Goal: Information Seeking & Learning: Learn about a topic

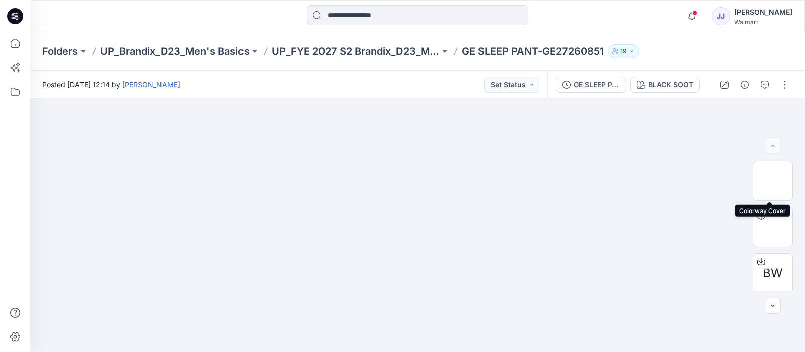
click at [773, 181] on img at bounding box center [773, 181] width 0 height 0
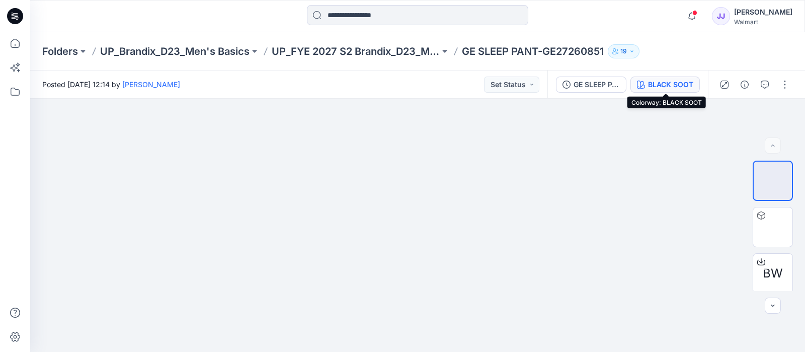
click at [668, 84] on div "BLACK SOOT" at bounding box center [670, 84] width 45 height 11
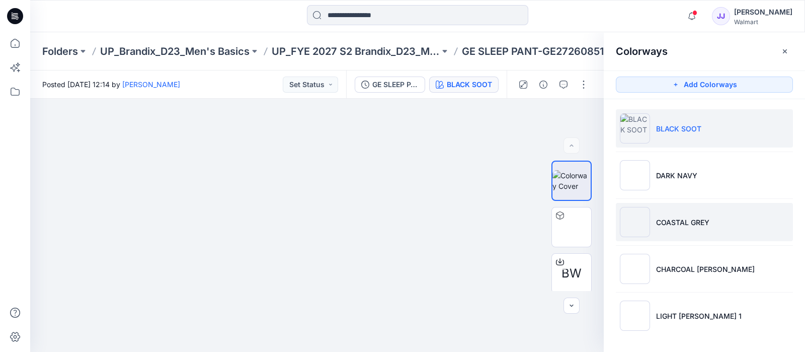
click at [725, 221] on li "COASTAL GREY" at bounding box center [704, 222] width 177 height 38
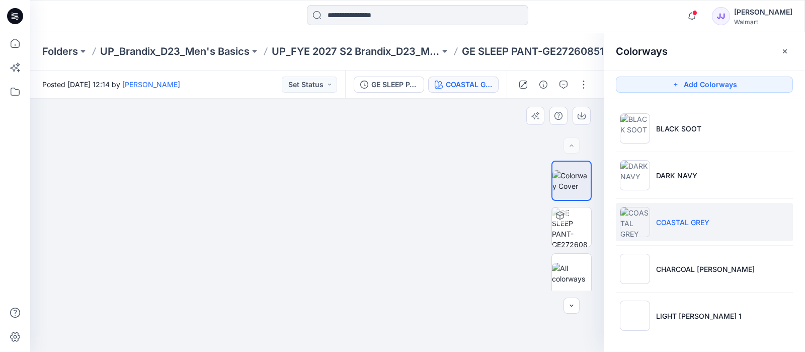
click at [452, 116] on div at bounding box center [317, 225] width 574 height 253
click at [578, 117] on icon "button" at bounding box center [582, 117] width 8 height 6
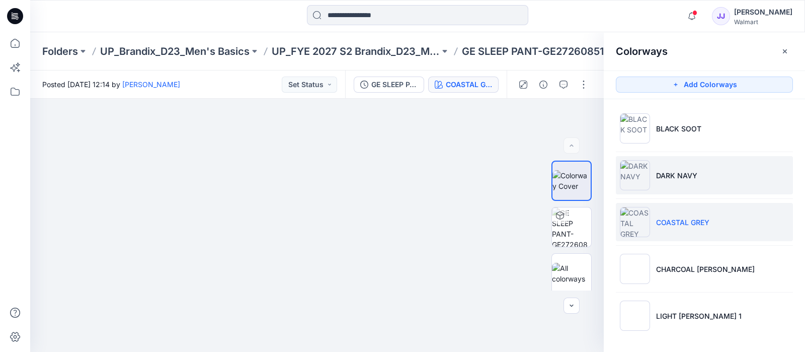
click at [772, 167] on li "DARK NAVY" at bounding box center [704, 175] width 177 height 38
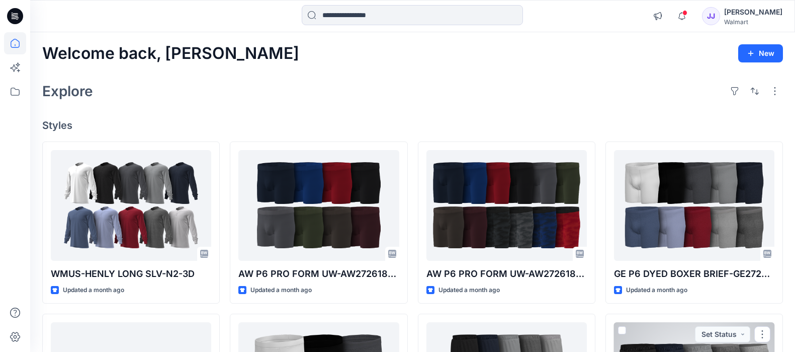
scroll to position [170, 0]
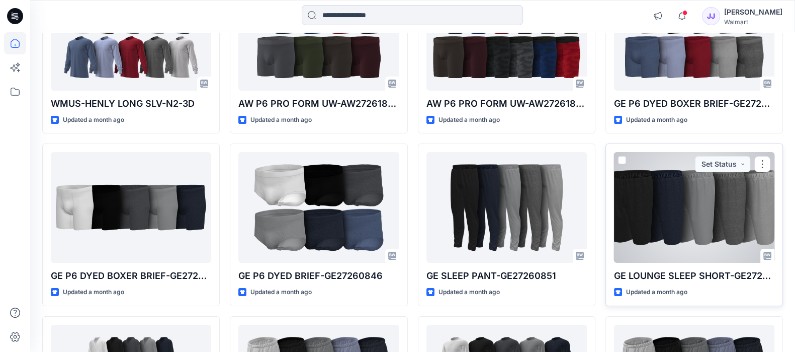
click at [691, 202] on div at bounding box center [694, 207] width 160 height 111
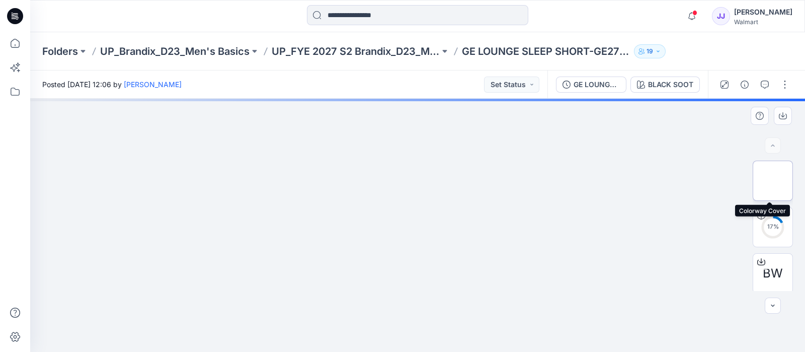
click at [773, 181] on img at bounding box center [773, 181] width 0 height 0
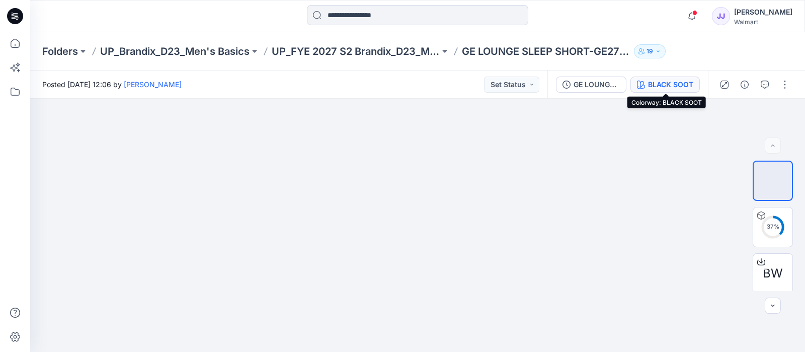
click at [666, 80] on div "BLACK SOOT" at bounding box center [670, 84] width 45 height 11
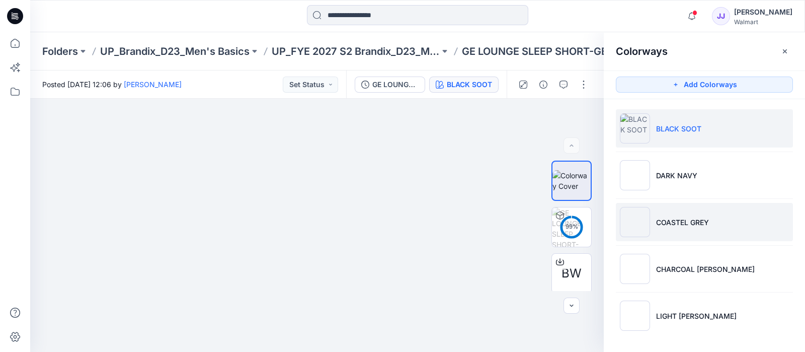
click at [707, 215] on li "COASTEL GREY" at bounding box center [704, 222] width 177 height 38
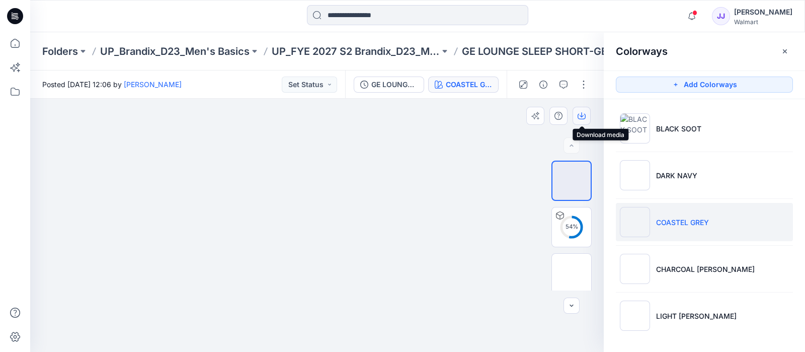
click at [582, 113] on icon "button" at bounding box center [582, 114] width 4 height 5
click at [11, 39] on icon at bounding box center [15, 43] width 22 height 22
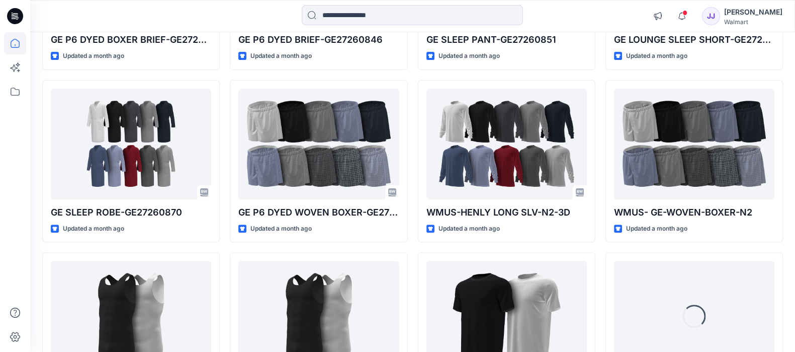
scroll to position [412, 0]
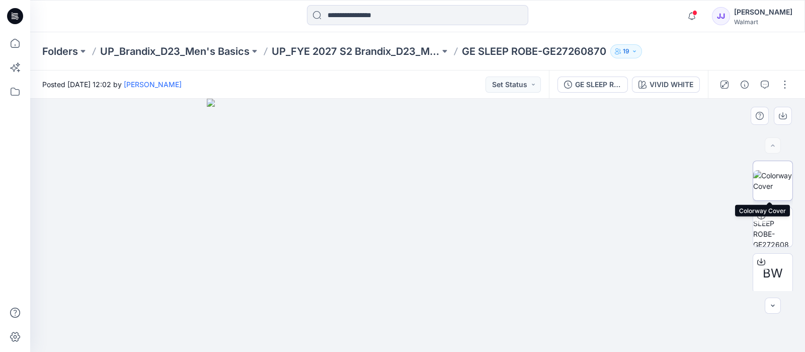
click at [760, 177] on img at bounding box center [772, 180] width 39 height 21
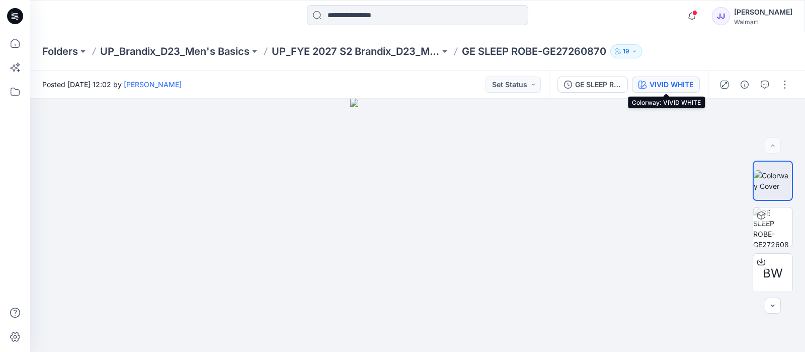
click at [686, 87] on div "VIVID WHITE" at bounding box center [672, 84] width 44 height 11
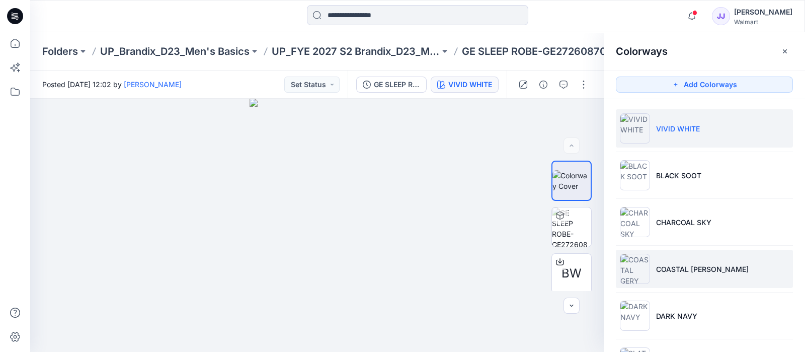
click at [736, 258] on li "COASTAL GERY" at bounding box center [704, 269] width 177 height 38
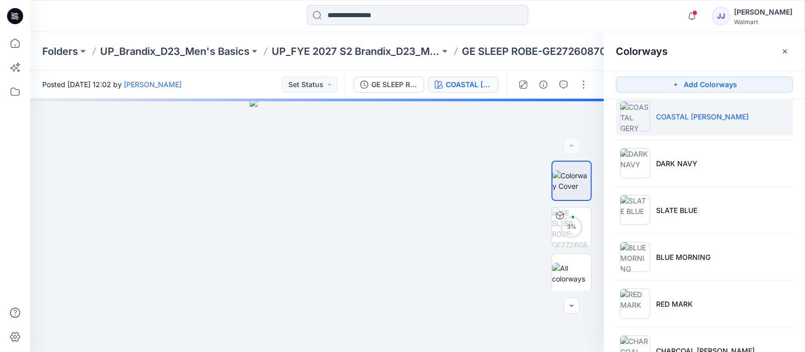
scroll to position [153, 0]
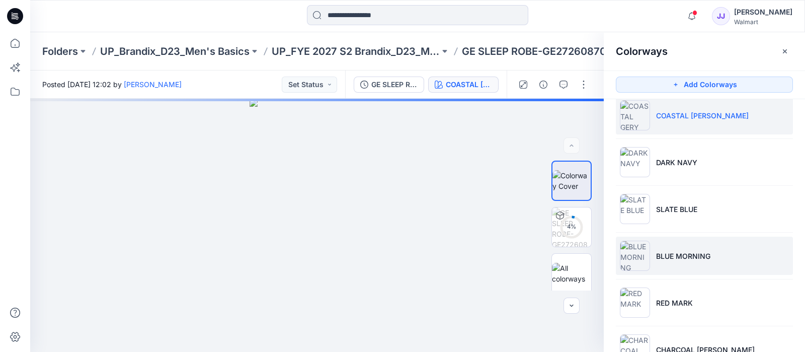
click at [694, 256] on p "BLUE MORNING" at bounding box center [683, 256] width 54 height 11
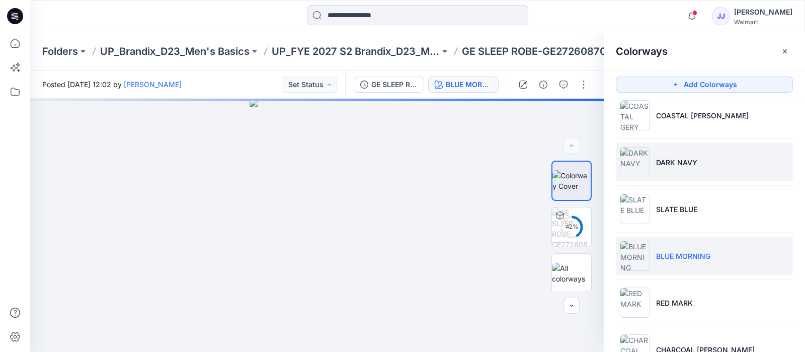
click at [731, 166] on li "DARK NAVY" at bounding box center [704, 162] width 177 height 38
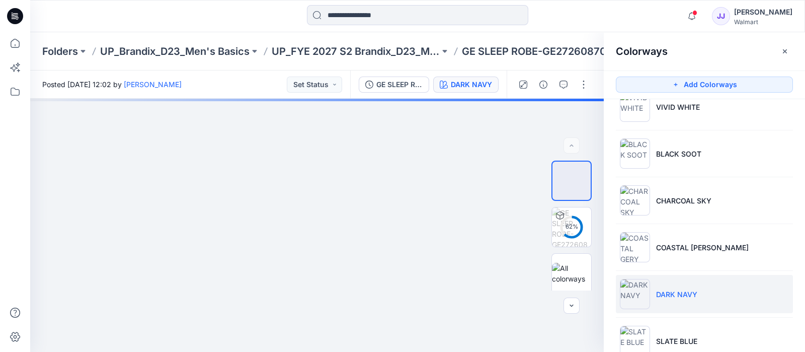
scroll to position [0, 0]
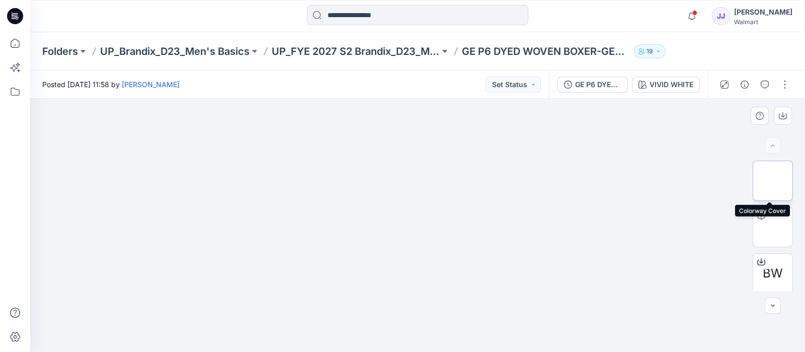
click at [773, 181] on img at bounding box center [773, 181] width 0 height 0
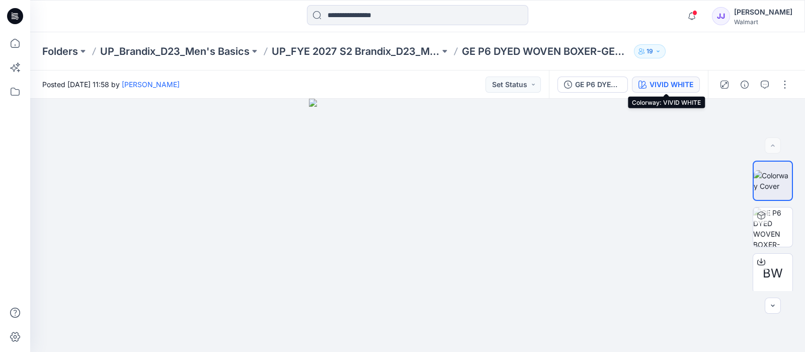
click at [654, 87] on div "VIVID WHITE" at bounding box center [672, 84] width 44 height 11
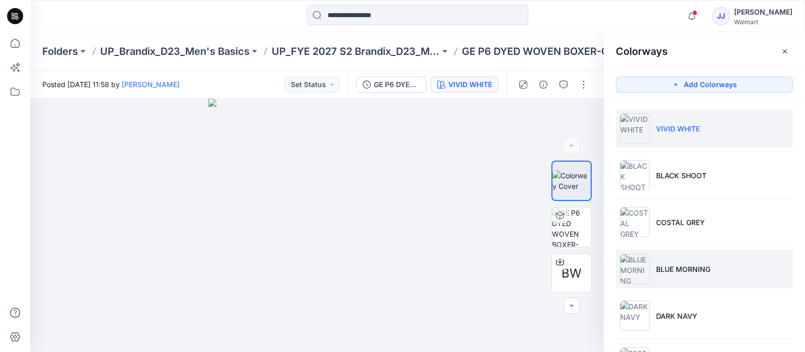
click at [719, 265] on li "BLUE MORNING" at bounding box center [704, 269] width 177 height 38
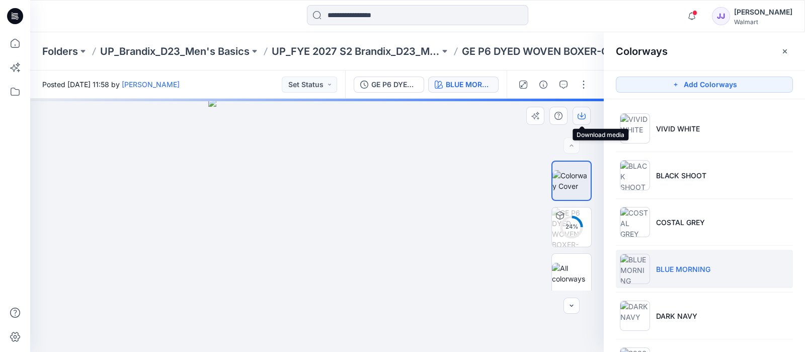
click at [579, 113] on icon "button" at bounding box center [582, 116] width 8 height 8
click at [584, 115] on icon "button" at bounding box center [582, 116] width 8 height 8
click at [582, 115] on icon "button" at bounding box center [582, 116] width 8 height 8
click at [330, 150] on img at bounding box center [316, 225] width 217 height 253
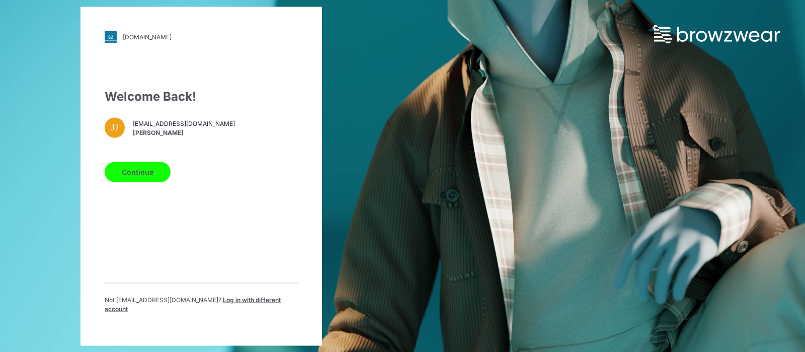
click at [151, 176] on button "Continue" at bounding box center [138, 172] width 66 height 20
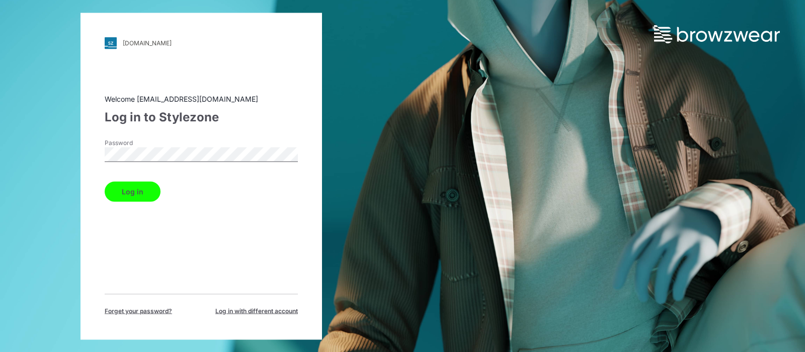
click at [131, 191] on button "Log in" at bounding box center [133, 191] width 56 height 20
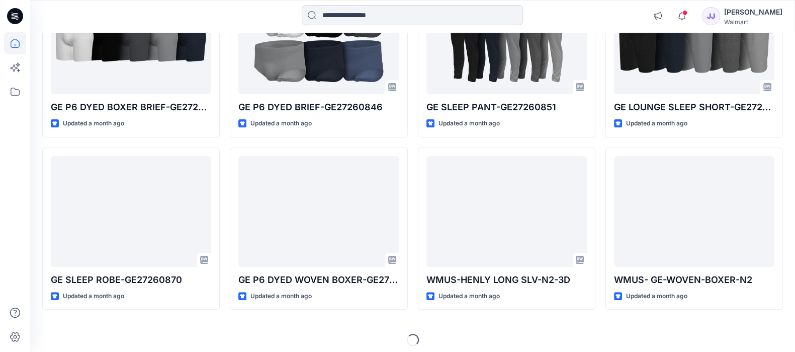
scroll to position [344, 0]
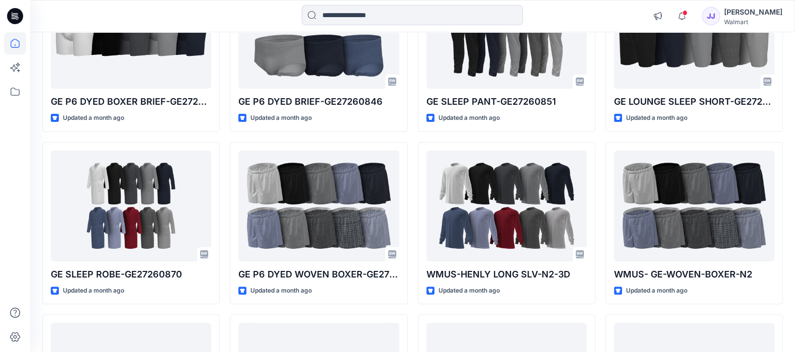
click at [12, 133] on div at bounding box center [15, 191] width 22 height 319
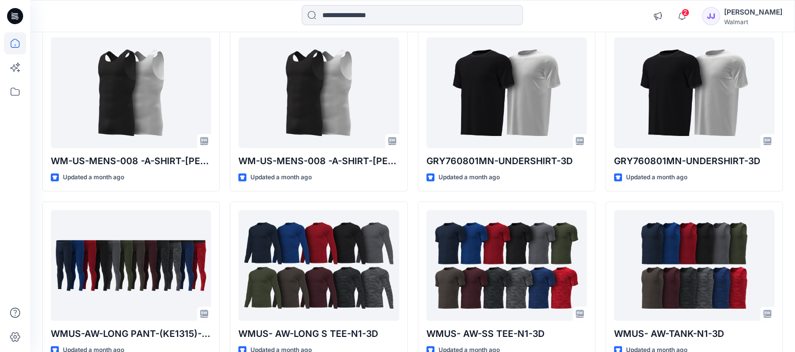
scroll to position [626, 0]
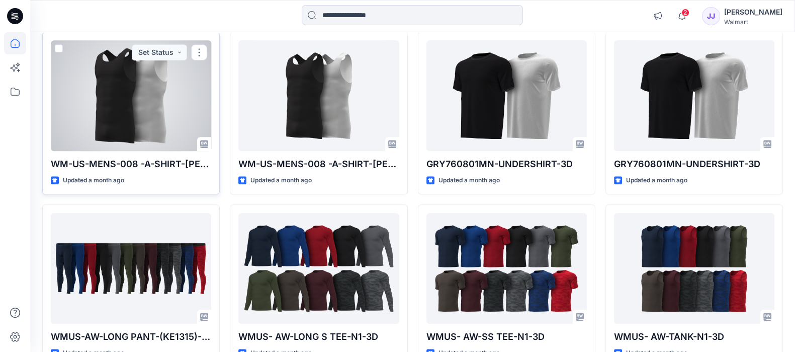
click at [171, 152] on div "WM-US-MENS-008 -A-SHIRT-GEOGE-N3-3D Updated a month ago Set Status" at bounding box center [131, 113] width 178 height 163
click at [135, 102] on div at bounding box center [131, 95] width 160 height 111
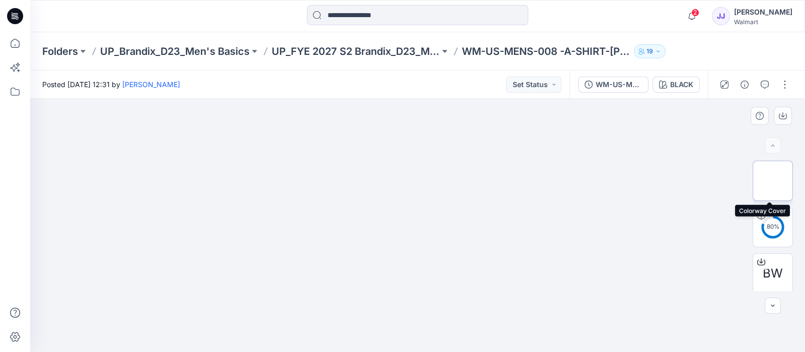
click at [773, 181] on img at bounding box center [773, 181] width 0 height 0
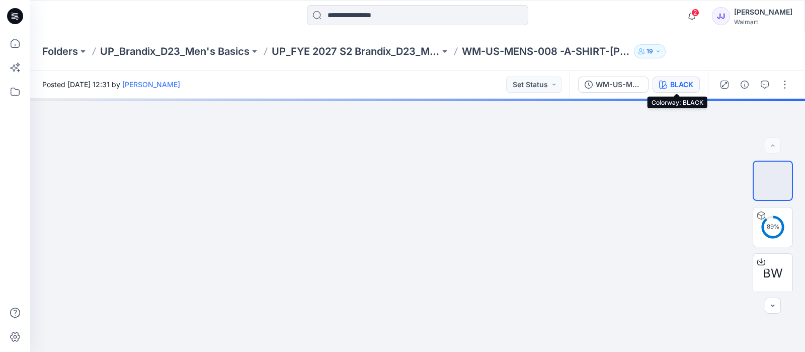
click at [674, 88] on div "BLACK" at bounding box center [681, 84] width 23 height 11
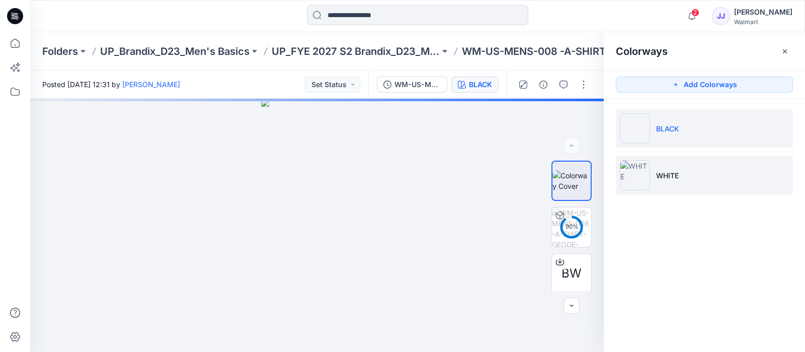
click at [682, 166] on li "WHITE" at bounding box center [704, 175] width 177 height 38
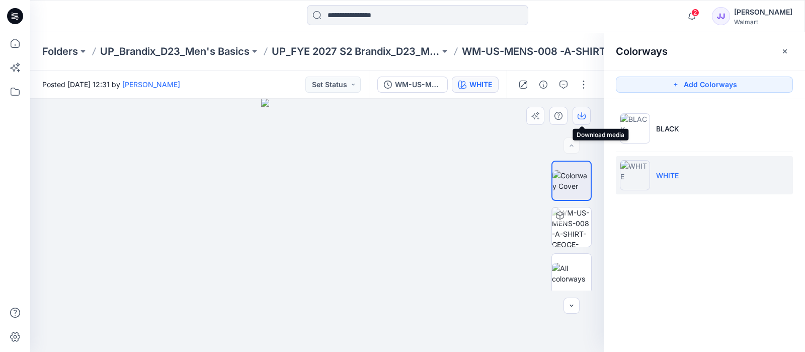
click at [589, 116] on button "button" at bounding box center [582, 116] width 18 height 18
click at [19, 49] on icon at bounding box center [15, 43] width 22 height 22
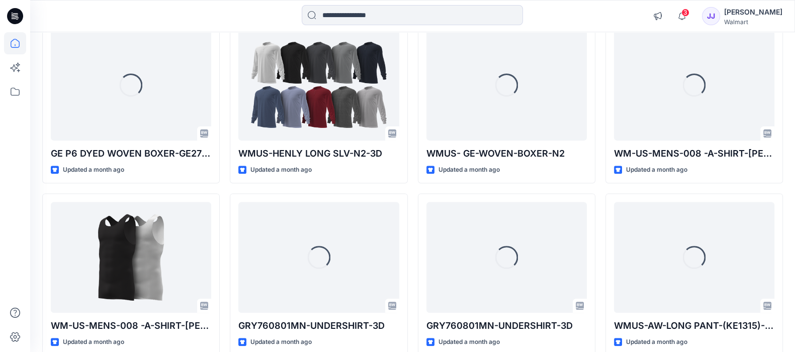
scroll to position [479, 0]
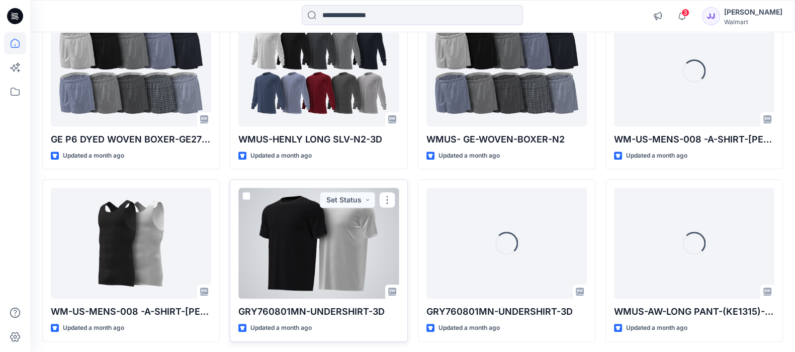
click at [360, 279] on div at bounding box center [318, 243] width 160 height 111
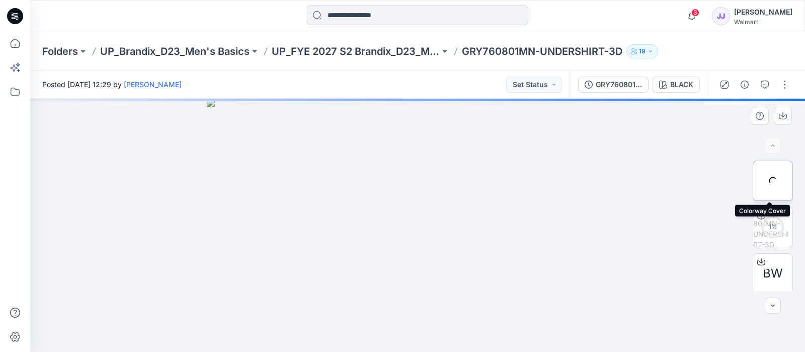
click at [775, 178] on div at bounding box center [773, 180] width 40 height 40
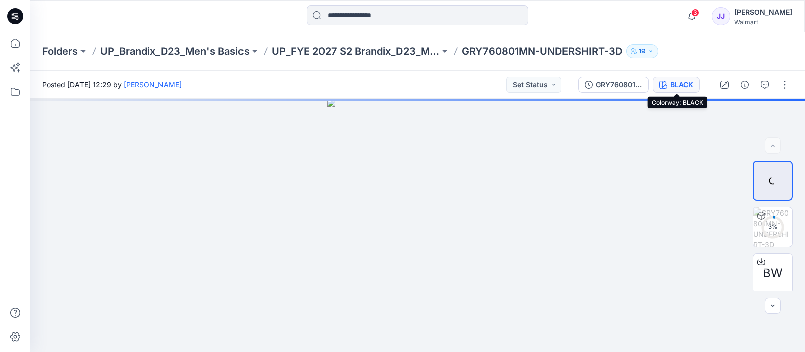
click at [677, 81] on div "BLACK" at bounding box center [681, 84] width 23 height 11
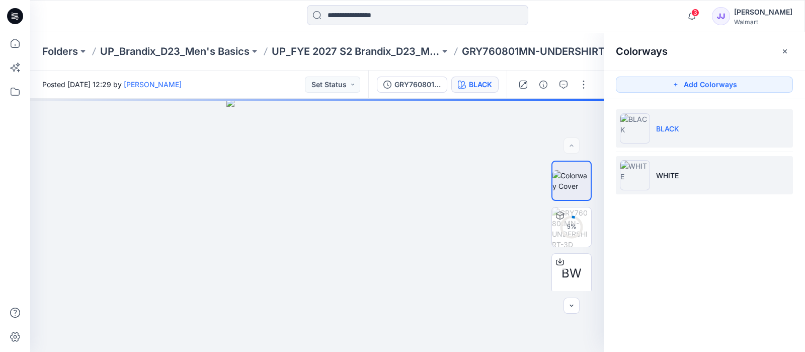
click at [689, 173] on li "WHITE" at bounding box center [704, 175] width 177 height 38
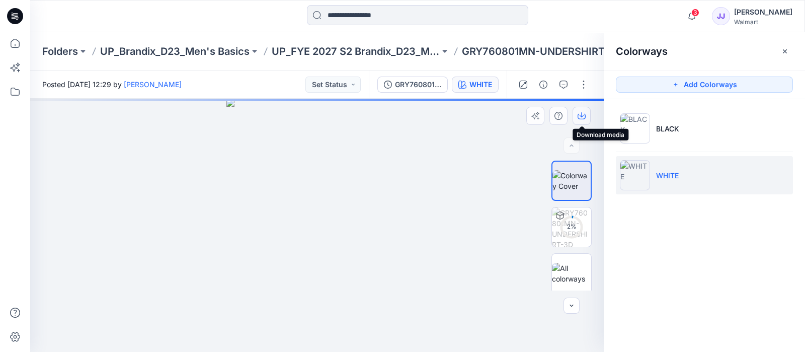
click at [581, 117] on icon "button" at bounding box center [582, 114] width 4 height 5
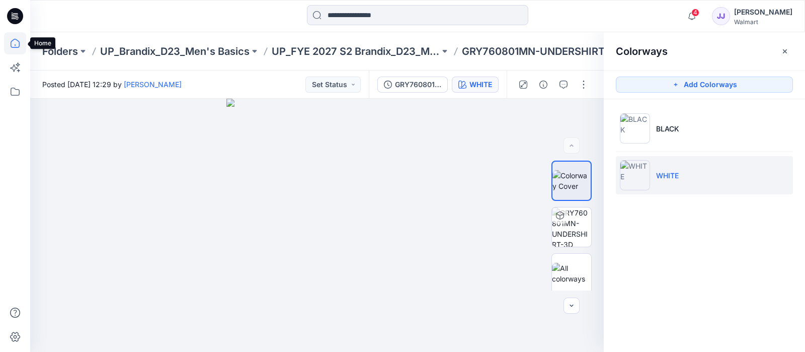
click at [18, 40] on icon at bounding box center [15, 43] width 22 height 22
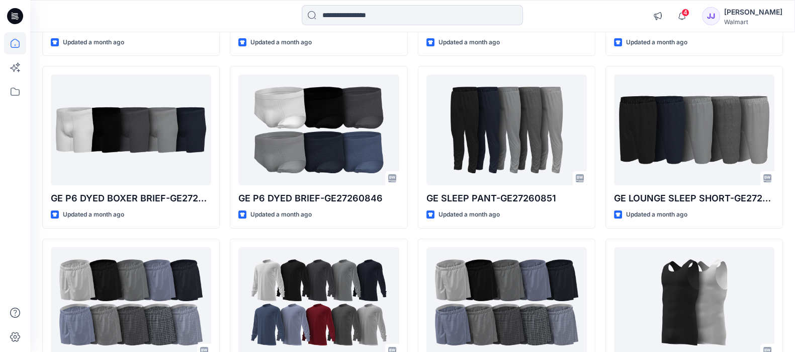
scroll to position [250, 0]
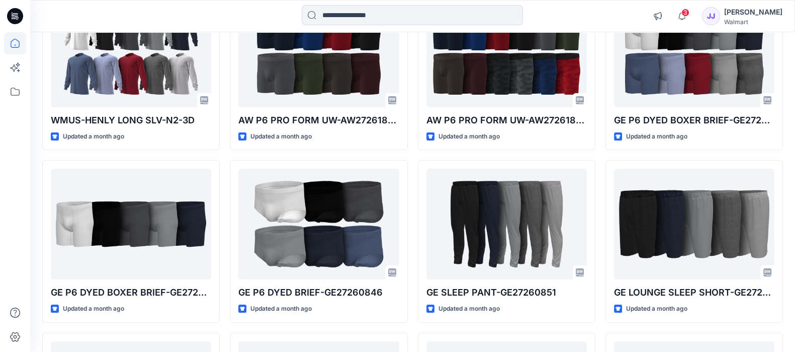
scroll to position [216, 0]
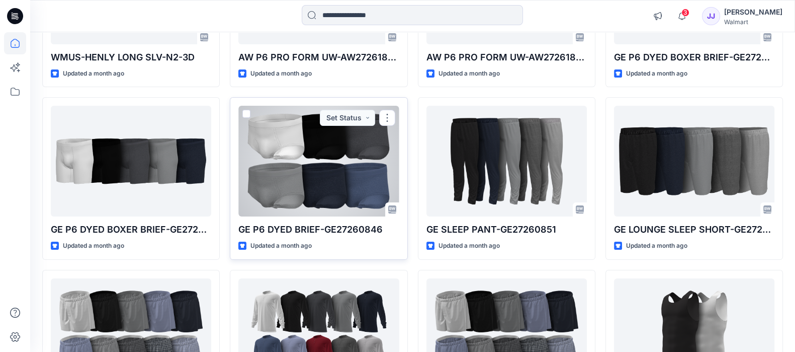
click at [346, 193] on div at bounding box center [318, 161] width 160 height 111
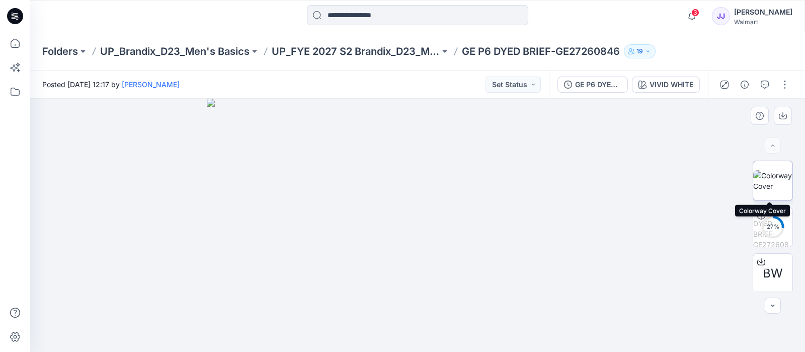
click at [779, 180] on img at bounding box center [772, 180] width 39 height 21
click at [779, 180] on img at bounding box center [773, 180] width 38 height 21
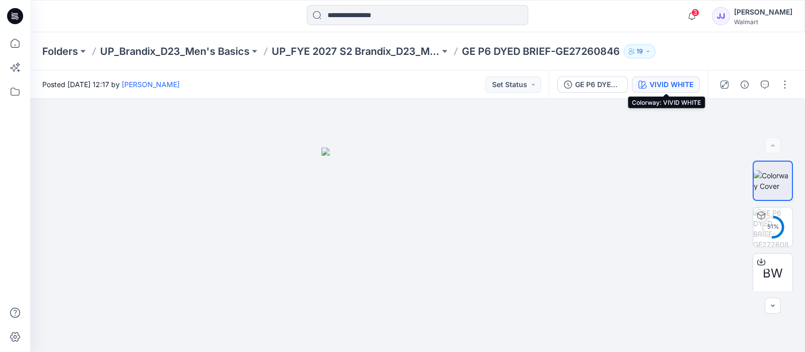
click at [679, 88] on div "VIVID WHITE" at bounding box center [672, 84] width 44 height 11
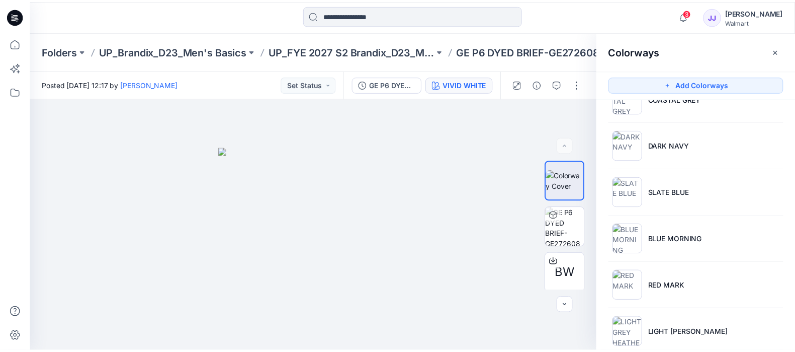
scroll to position [208, 0]
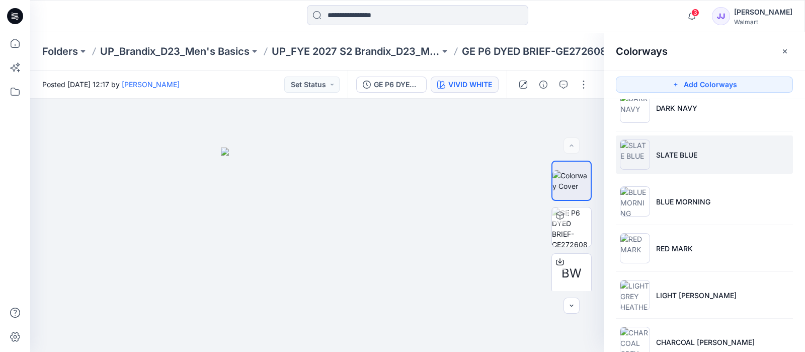
click at [662, 162] on li "SLATE BLUE" at bounding box center [704, 154] width 177 height 38
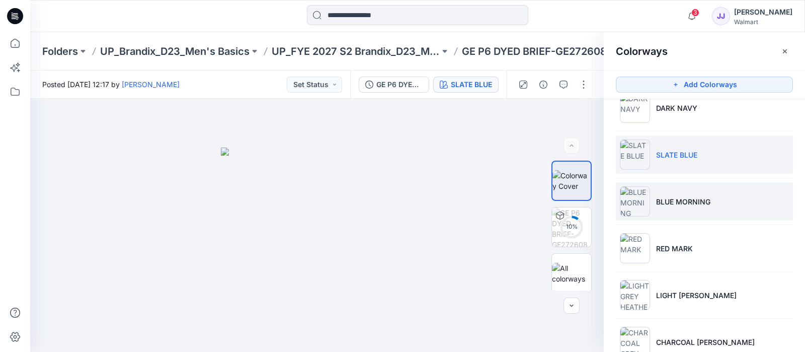
click at [667, 196] on p "BLUE MORNING" at bounding box center [683, 201] width 54 height 11
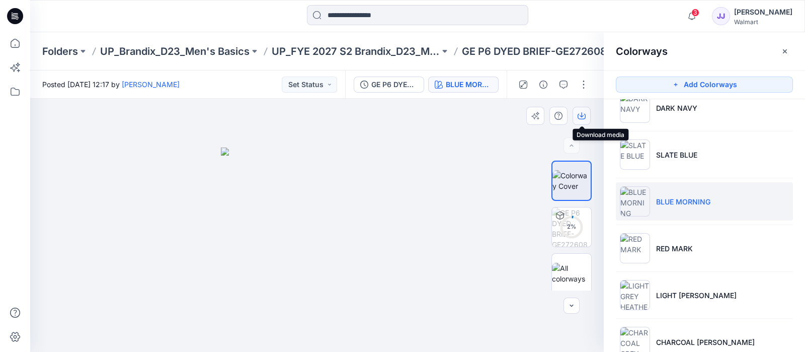
click at [580, 121] on button "button" at bounding box center [582, 116] width 18 height 18
click at [12, 49] on icon at bounding box center [15, 43] width 22 height 22
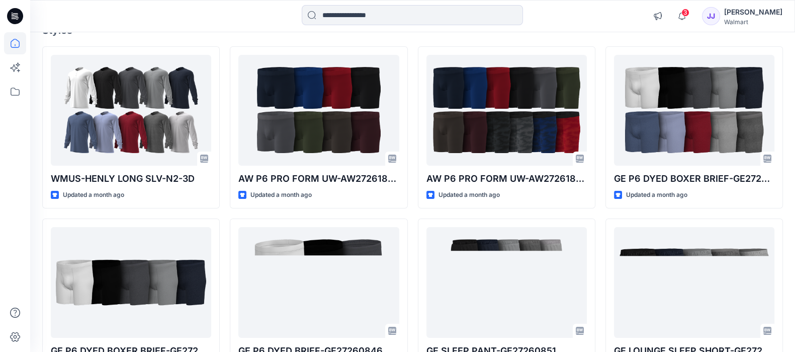
scroll to position [96, 0]
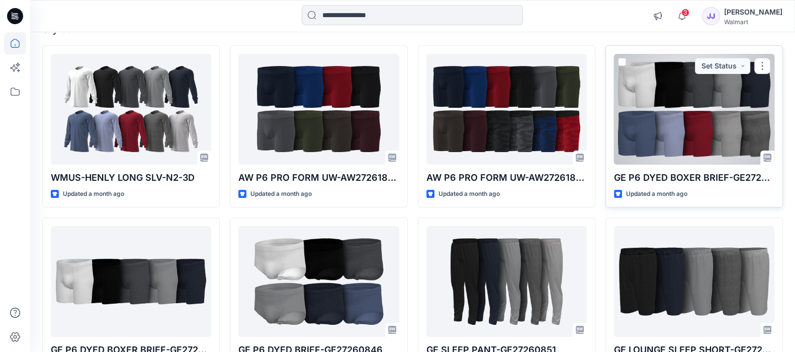
click at [701, 132] on div at bounding box center [694, 109] width 160 height 111
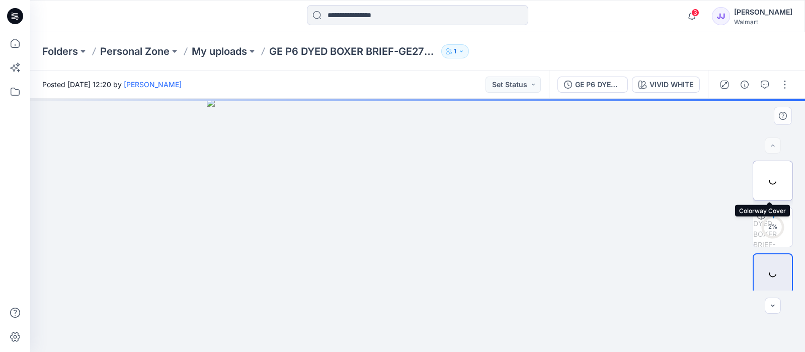
click at [778, 186] on div at bounding box center [773, 180] width 40 height 40
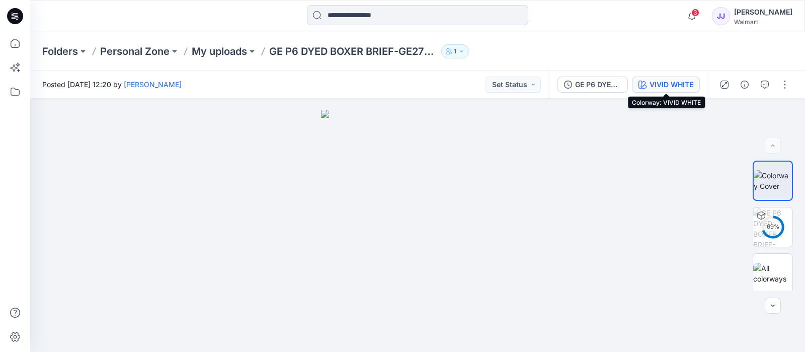
click at [657, 79] on div "VIVID WHITE" at bounding box center [672, 84] width 44 height 11
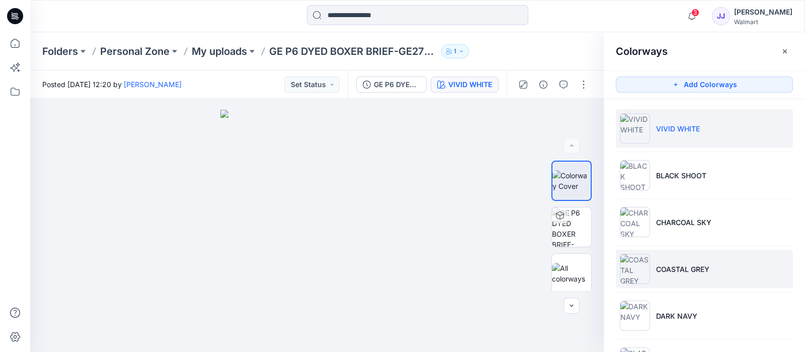
click at [733, 279] on li "COASTAL GREY" at bounding box center [704, 269] width 177 height 38
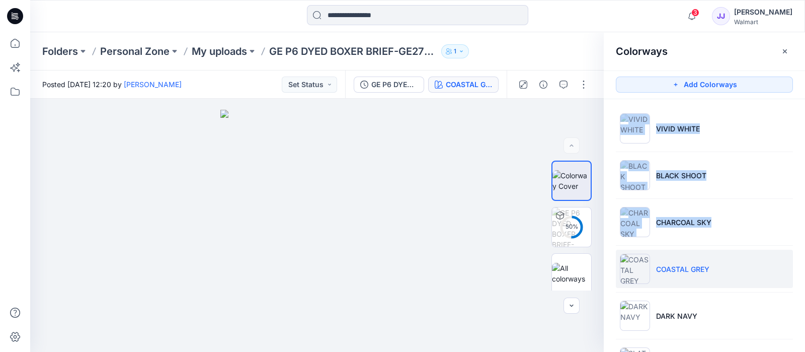
drag, startPoint x: 802, startPoint y: 152, endPoint x: 801, endPoint y: 200, distance: 48.3
click at [801, 200] on ul "VIVID WHITE BLACK SHOOT CHARCOAL SKY COASTAL GREY DARK NAVY SLATE BLUE BLUE MOR…" at bounding box center [704, 338] width 201 height 479
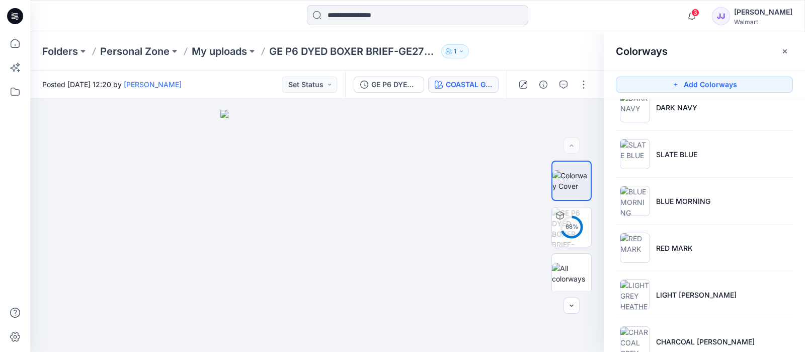
scroll to position [211, 0]
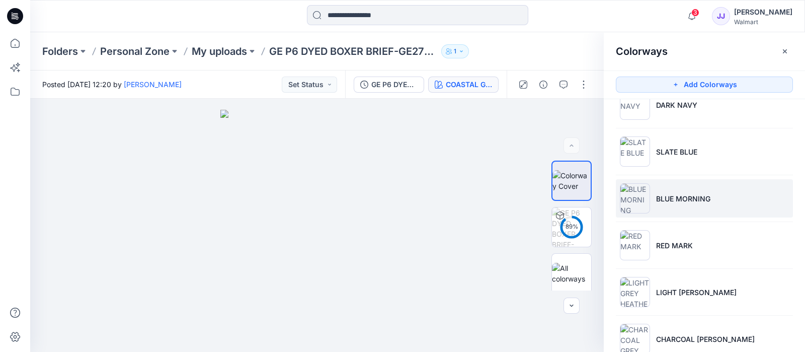
click at [682, 200] on p "BLUE MORNING" at bounding box center [683, 198] width 54 height 11
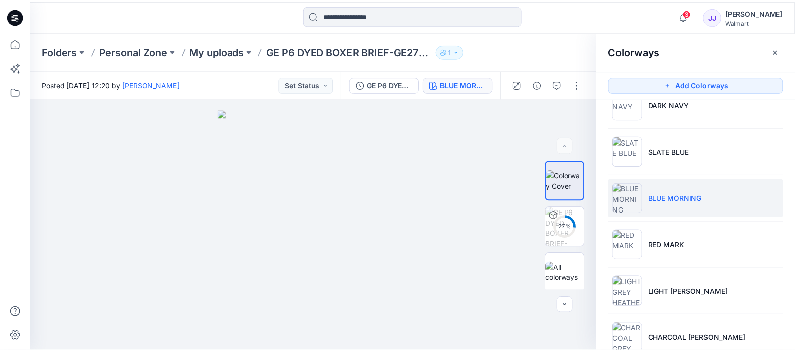
scroll to position [0, 0]
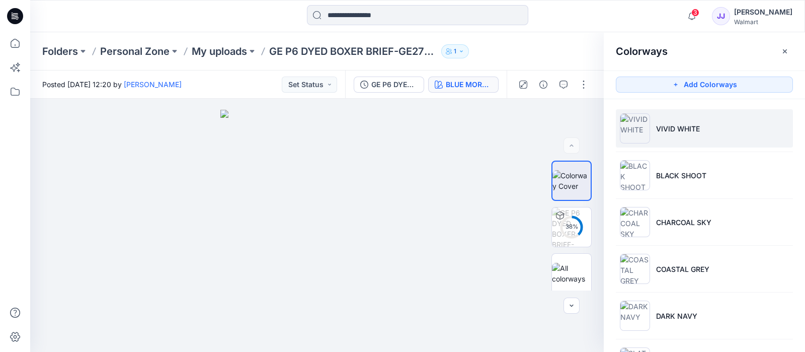
click at [718, 124] on li "VIVID WHITE" at bounding box center [704, 128] width 177 height 38
click at [532, 289] on div at bounding box center [317, 225] width 574 height 253
click at [16, 46] on icon at bounding box center [15, 43] width 22 height 22
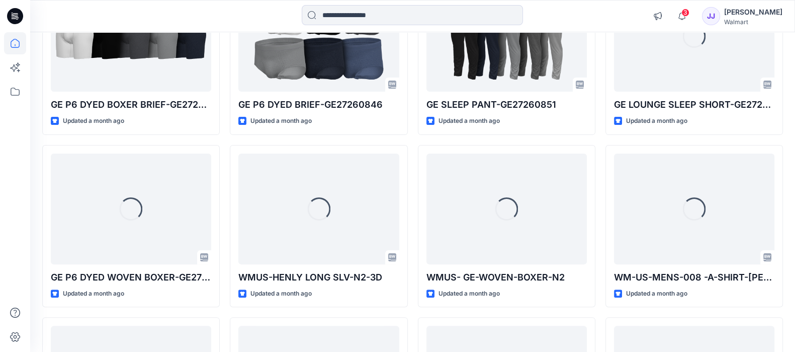
scroll to position [350, 0]
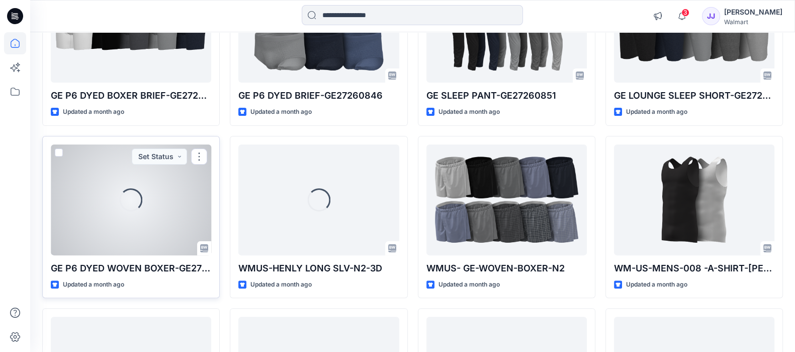
click at [116, 190] on div "Loading..." at bounding box center [131, 199] width 160 height 111
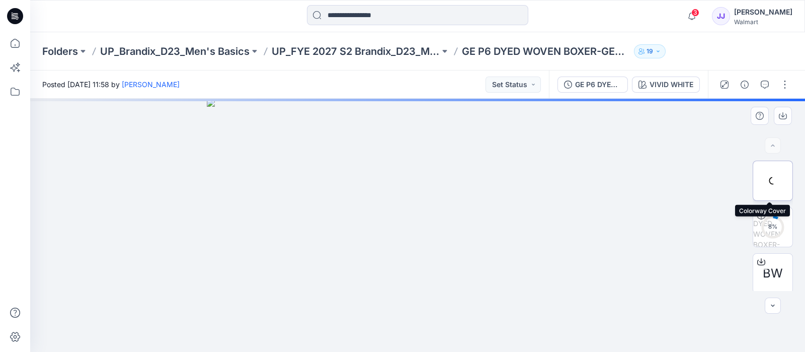
click at [765, 172] on div at bounding box center [773, 180] width 40 height 40
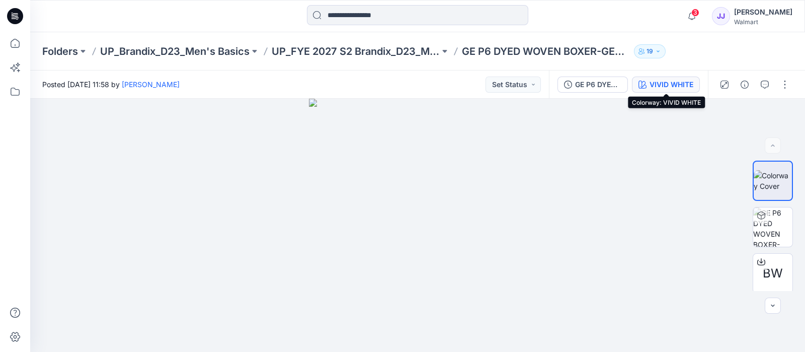
click at [690, 77] on button "VIVID WHITE" at bounding box center [666, 84] width 68 height 16
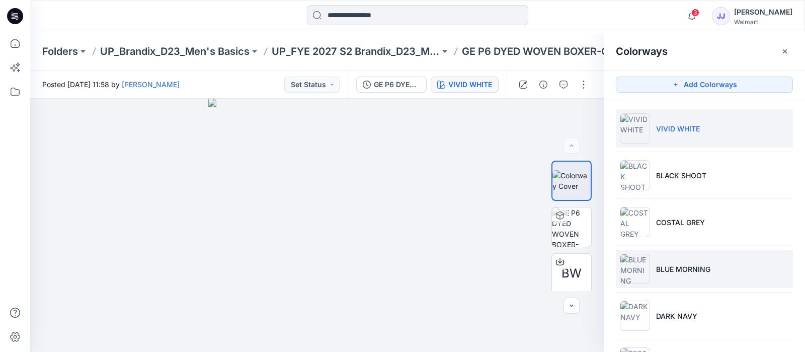
click at [731, 284] on li "BLUE MORNING" at bounding box center [704, 269] width 177 height 38
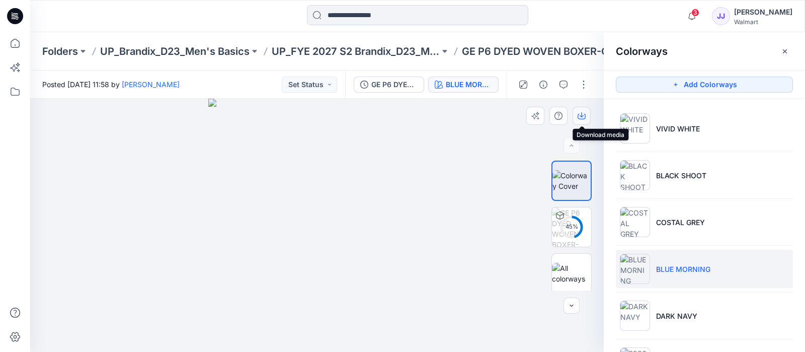
click at [578, 115] on icon "button" at bounding box center [582, 116] width 8 height 8
click at [12, 36] on icon at bounding box center [15, 43] width 22 height 22
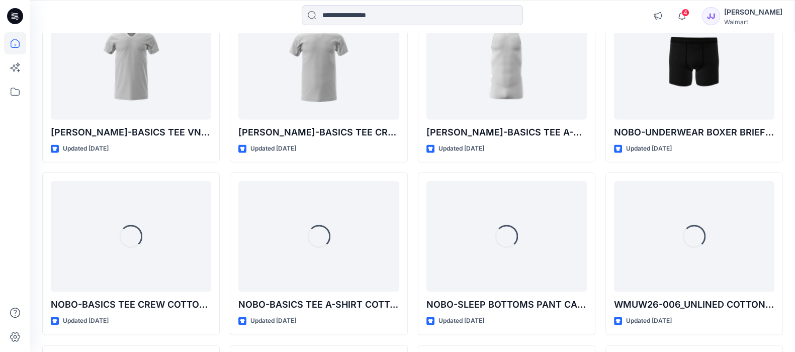
scroll to position [2087, 0]
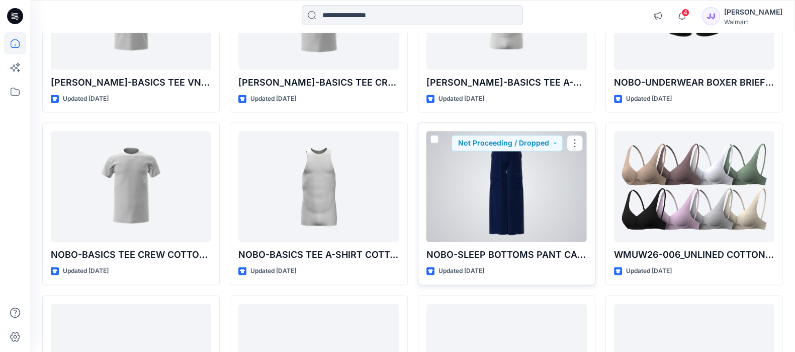
click at [555, 163] on div at bounding box center [507, 186] width 160 height 111
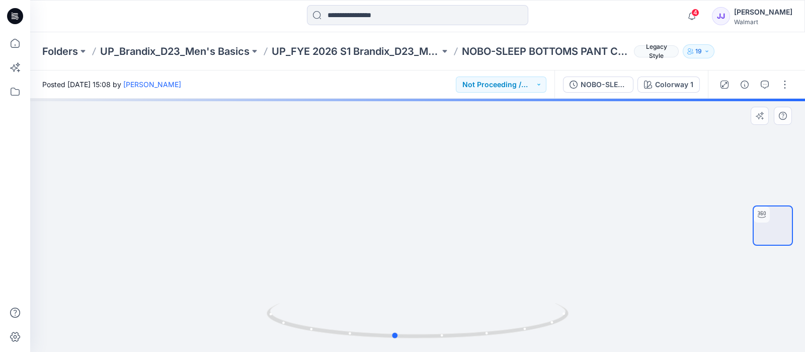
drag, startPoint x: 480, startPoint y: 218, endPoint x: 457, endPoint y: 243, distance: 33.8
click at [457, 243] on div at bounding box center [417, 225] width 775 height 253
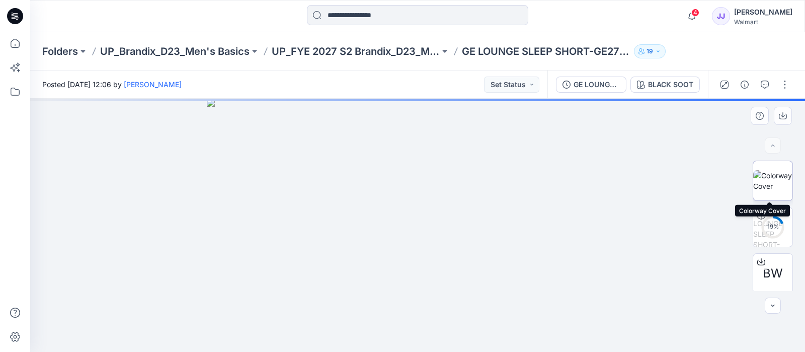
click at [769, 191] on img at bounding box center [772, 180] width 39 height 21
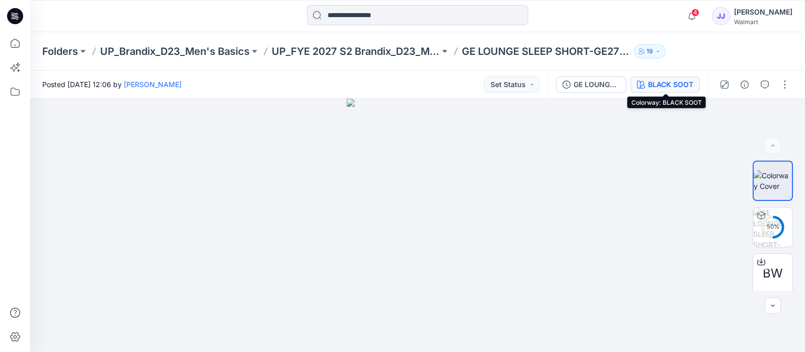
click at [665, 77] on button "BLACK SOOT" at bounding box center [664, 84] width 69 height 16
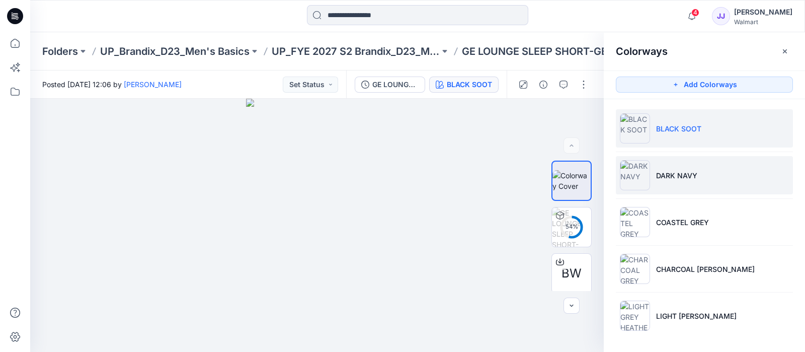
click at [725, 176] on li "DARK NAVY" at bounding box center [704, 175] width 177 height 38
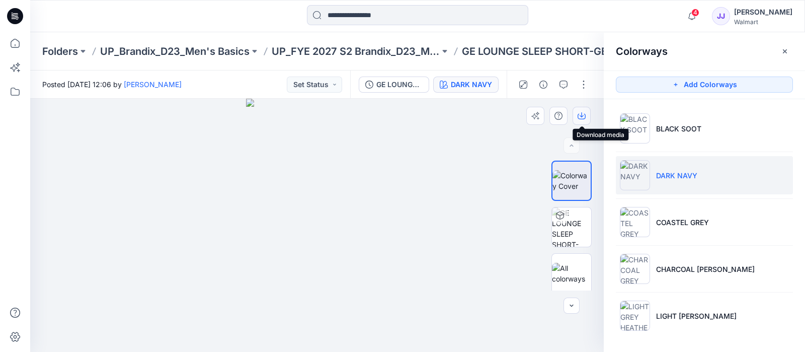
click at [578, 118] on icon "button" at bounding box center [582, 116] width 8 height 8
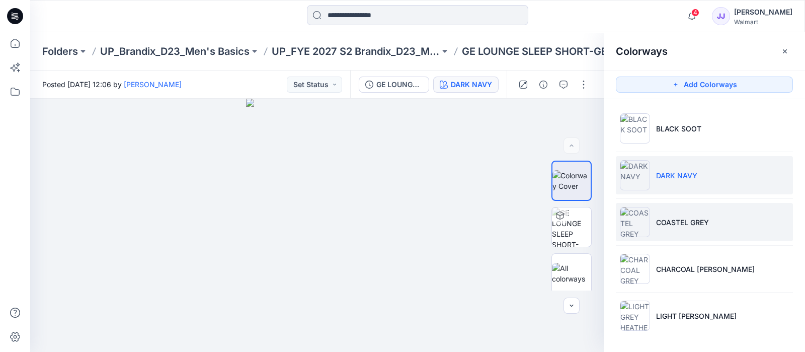
click at [772, 230] on li "COASTEL GREY" at bounding box center [704, 222] width 177 height 38
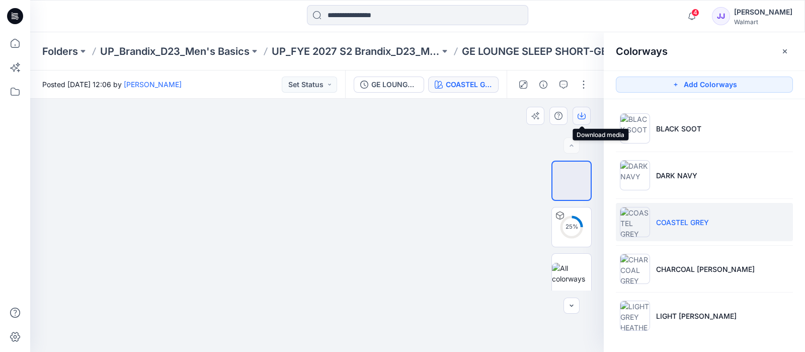
click at [584, 118] on icon "button" at bounding box center [582, 117] width 8 height 6
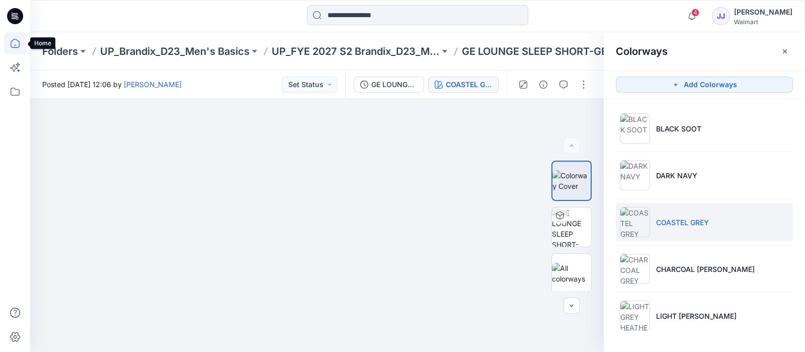
click at [18, 41] on icon at bounding box center [15, 43] width 22 height 22
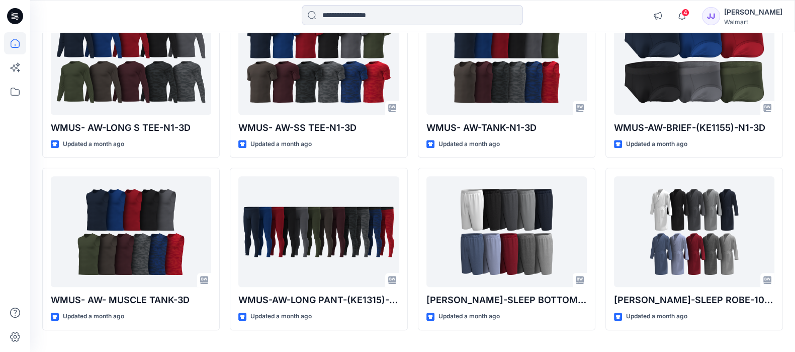
scroll to position [860, 0]
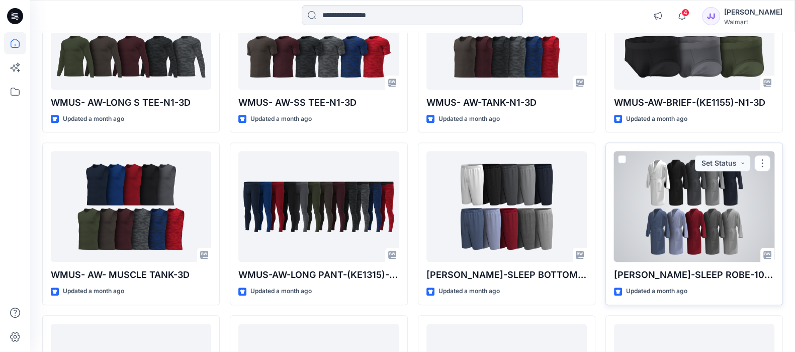
click at [674, 272] on p "George-SLEEP ROBE-100151009" at bounding box center [694, 275] width 160 height 14
click at [684, 197] on div at bounding box center [694, 206] width 160 height 111
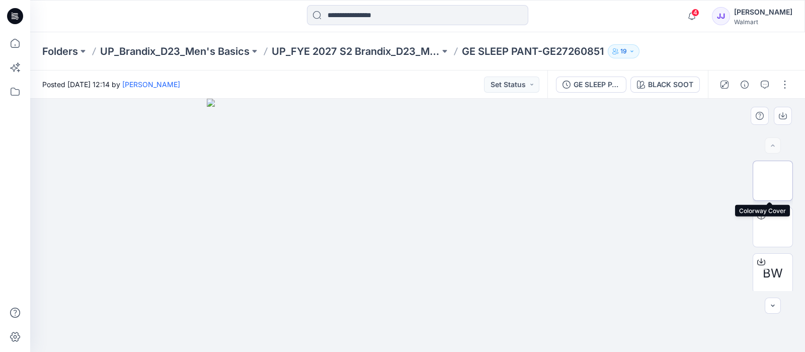
click at [773, 181] on img at bounding box center [773, 181] width 0 height 0
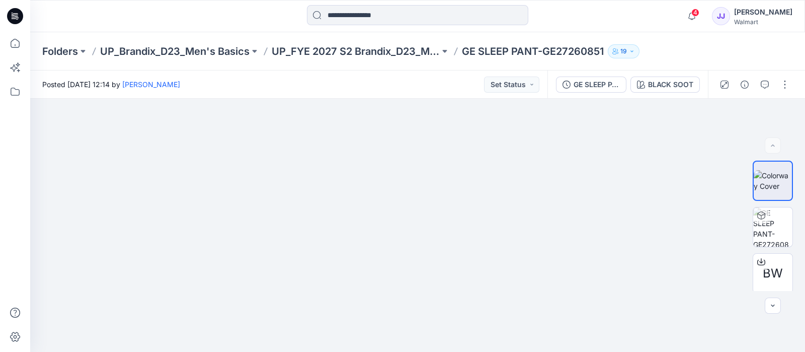
click at [677, 74] on div "GE SLEEP PANT-GE27260851 BLACK SOOT" at bounding box center [627, 84] width 160 height 28
click at [679, 78] on button "BLACK SOOT" at bounding box center [664, 84] width 69 height 16
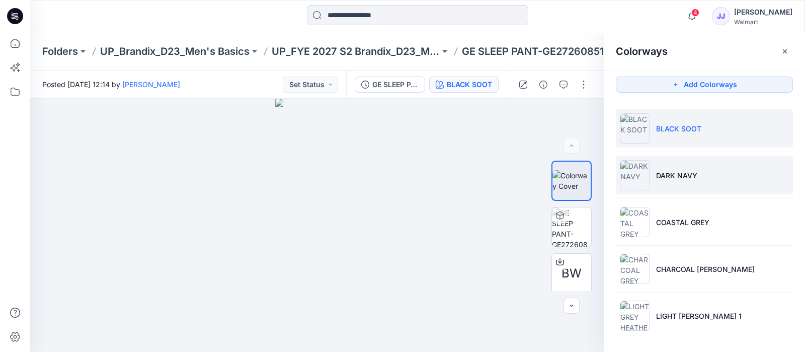
click at [699, 170] on li "DARK NAVY" at bounding box center [704, 175] width 177 height 38
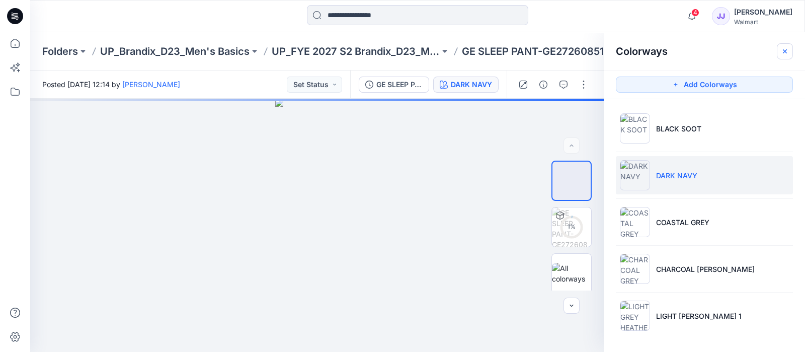
click at [788, 54] on icon "button" at bounding box center [785, 51] width 8 height 8
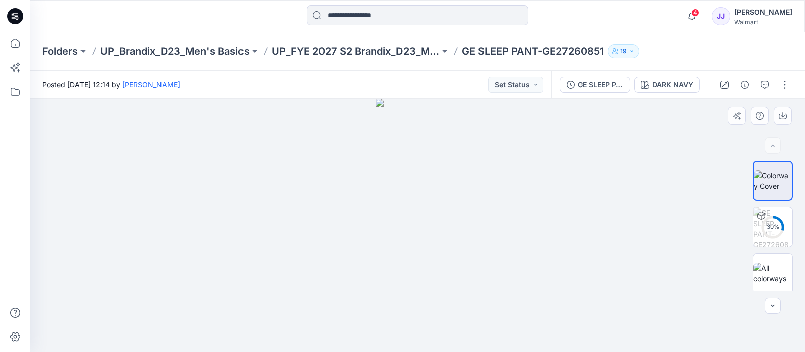
drag, startPoint x: 692, startPoint y: 220, endPoint x: 804, endPoint y: 124, distance: 148.1
click at [804, 124] on div at bounding box center [417, 225] width 775 height 253
click at [664, 85] on div "DARK NAVY" at bounding box center [672, 84] width 41 height 11
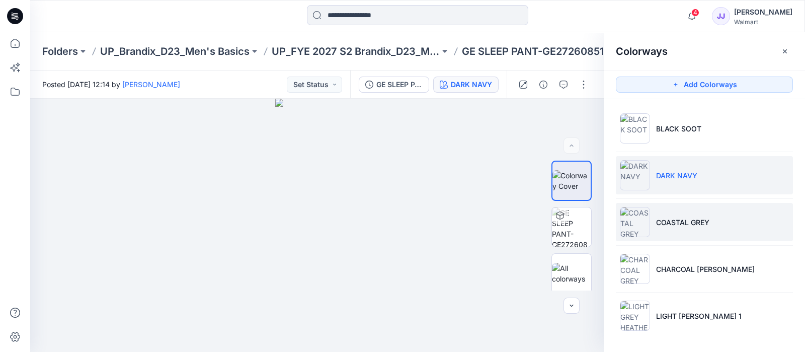
click at [742, 233] on li "COASTAL GREY" at bounding box center [704, 222] width 177 height 38
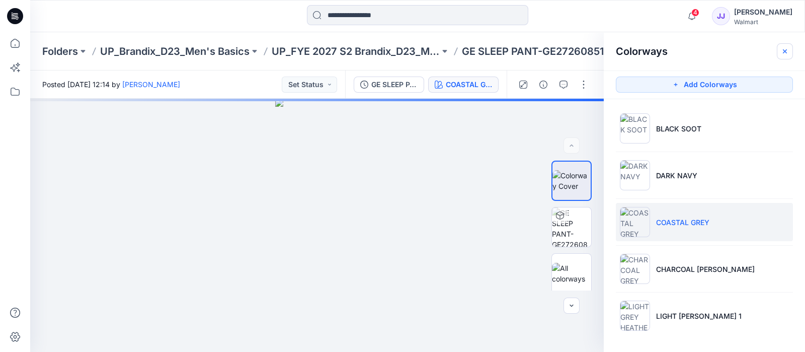
click at [792, 53] on button "button" at bounding box center [785, 51] width 16 height 16
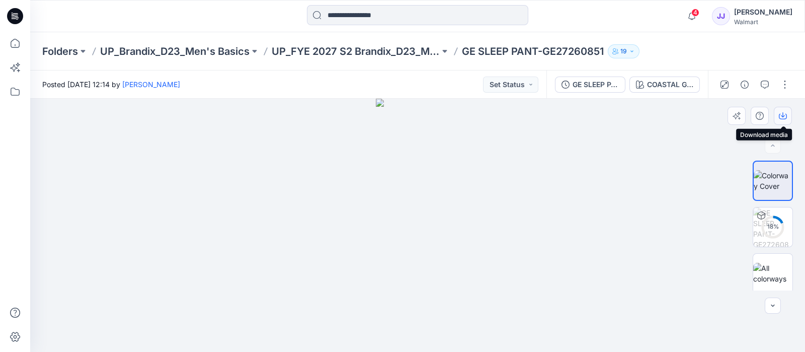
click at [781, 110] on button "button" at bounding box center [783, 116] width 18 height 18
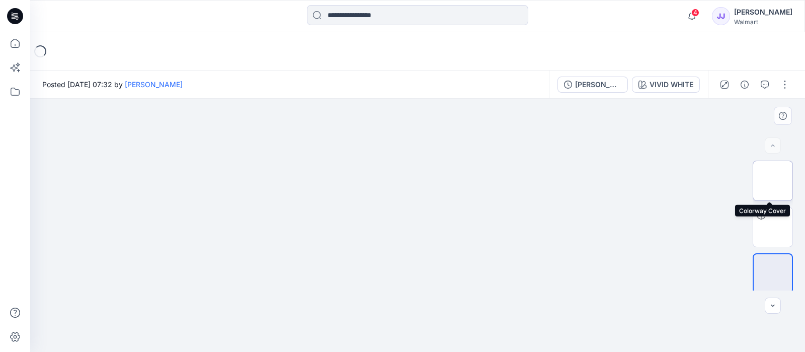
click at [773, 181] on img at bounding box center [773, 181] width 0 height 0
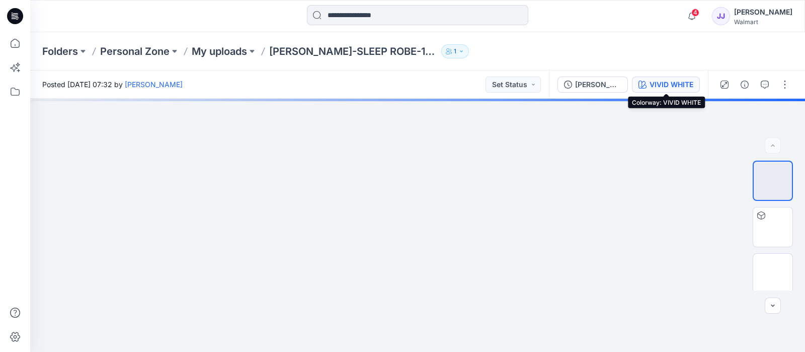
click at [680, 85] on div "VIVID WHITE" at bounding box center [672, 84] width 44 height 11
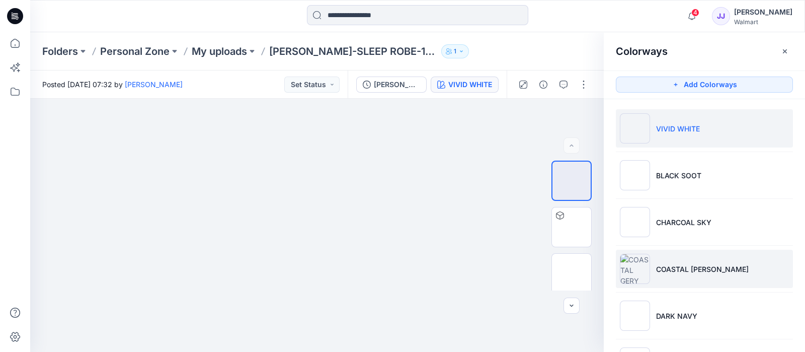
click at [701, 264] on p "COASTAL GERY" at bounding box center [702, 269] width 93 height 11
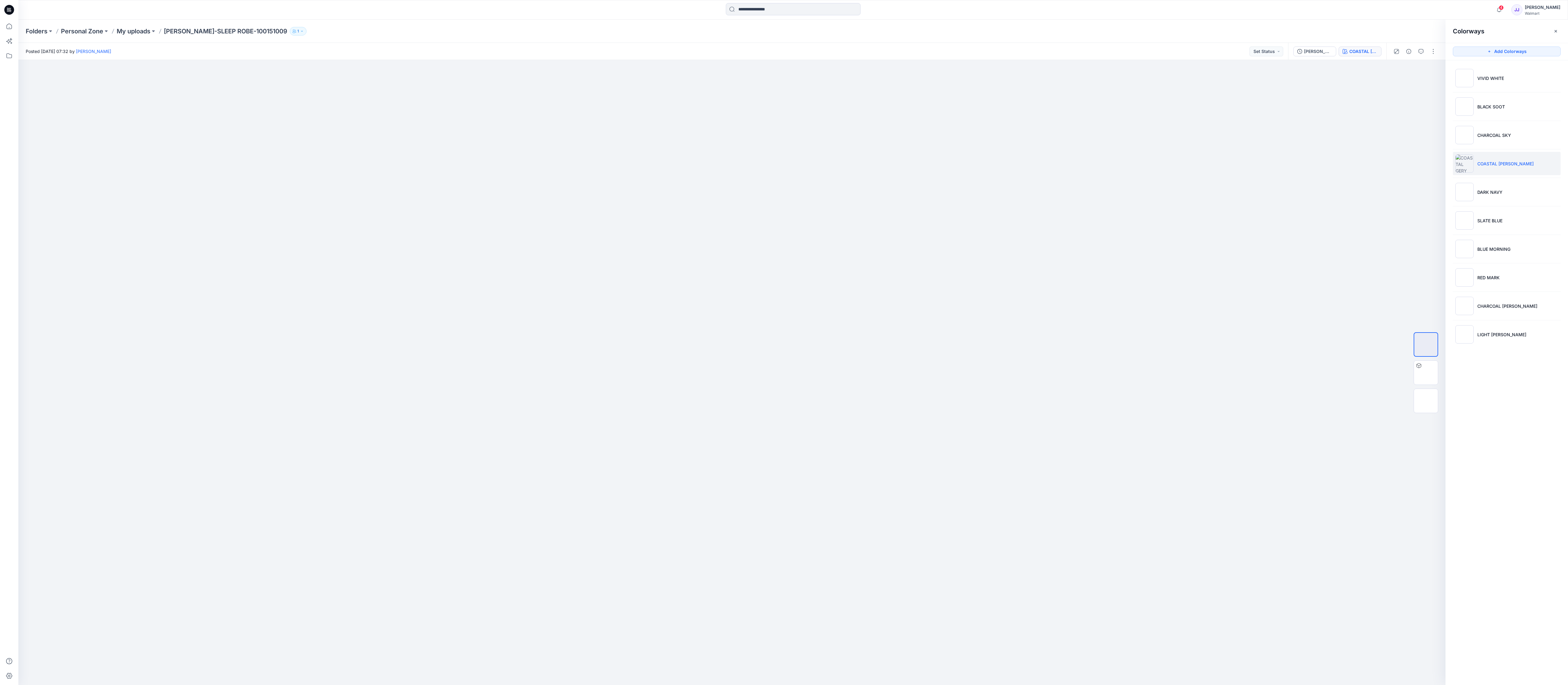
drag, startPoint x: 464, startPoint y: 1, endPoint x: 608, endPoint y: 4, distance: 144.0
click at [489, 4] on div at bounding box center [793, 10] width 775 height 13
